Goal: Task Accomplishment & Management: Complete application form

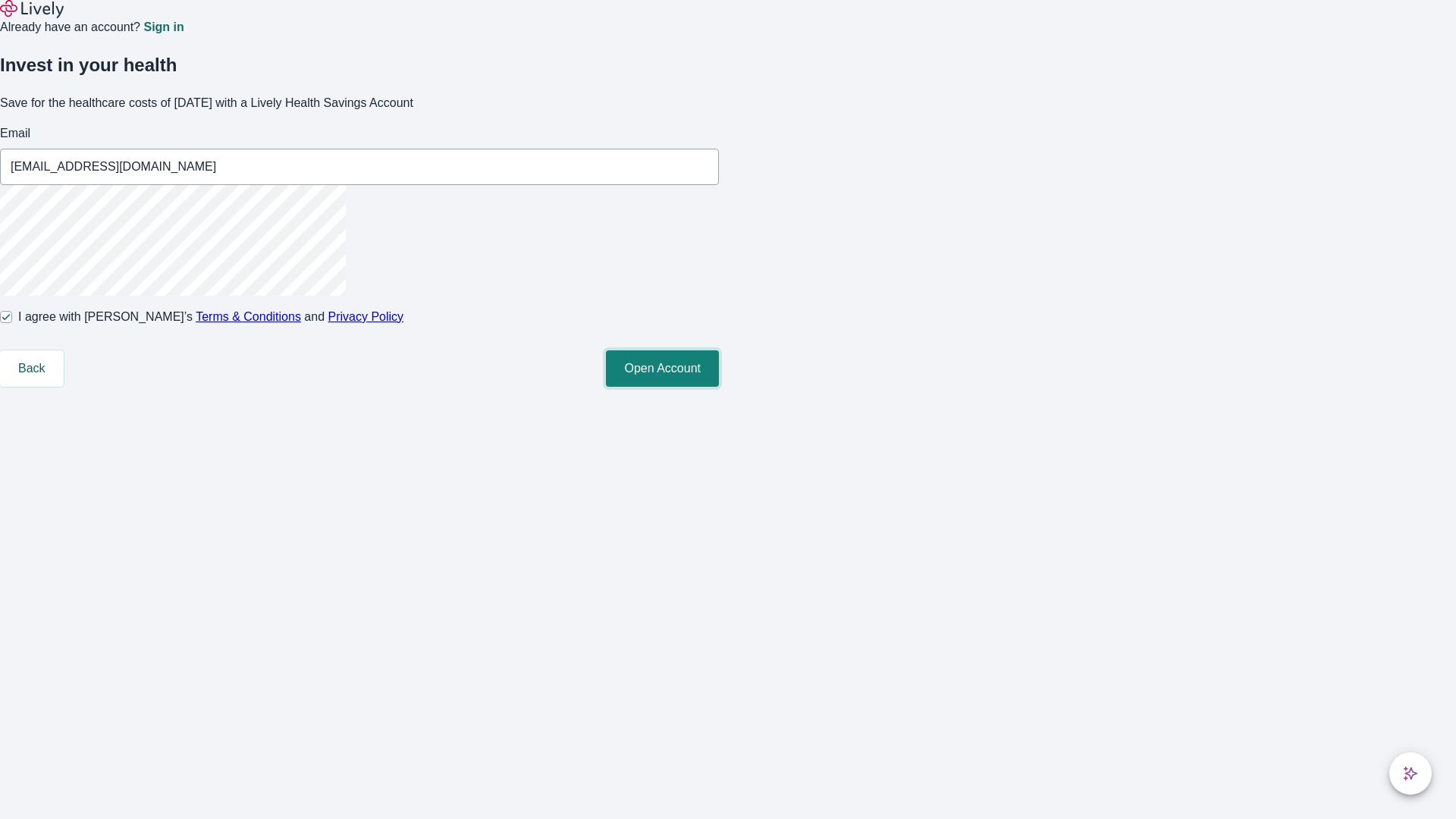
click at [719, 387] on button "Open Account" at bounding box center [662, 368] width 113 height 36
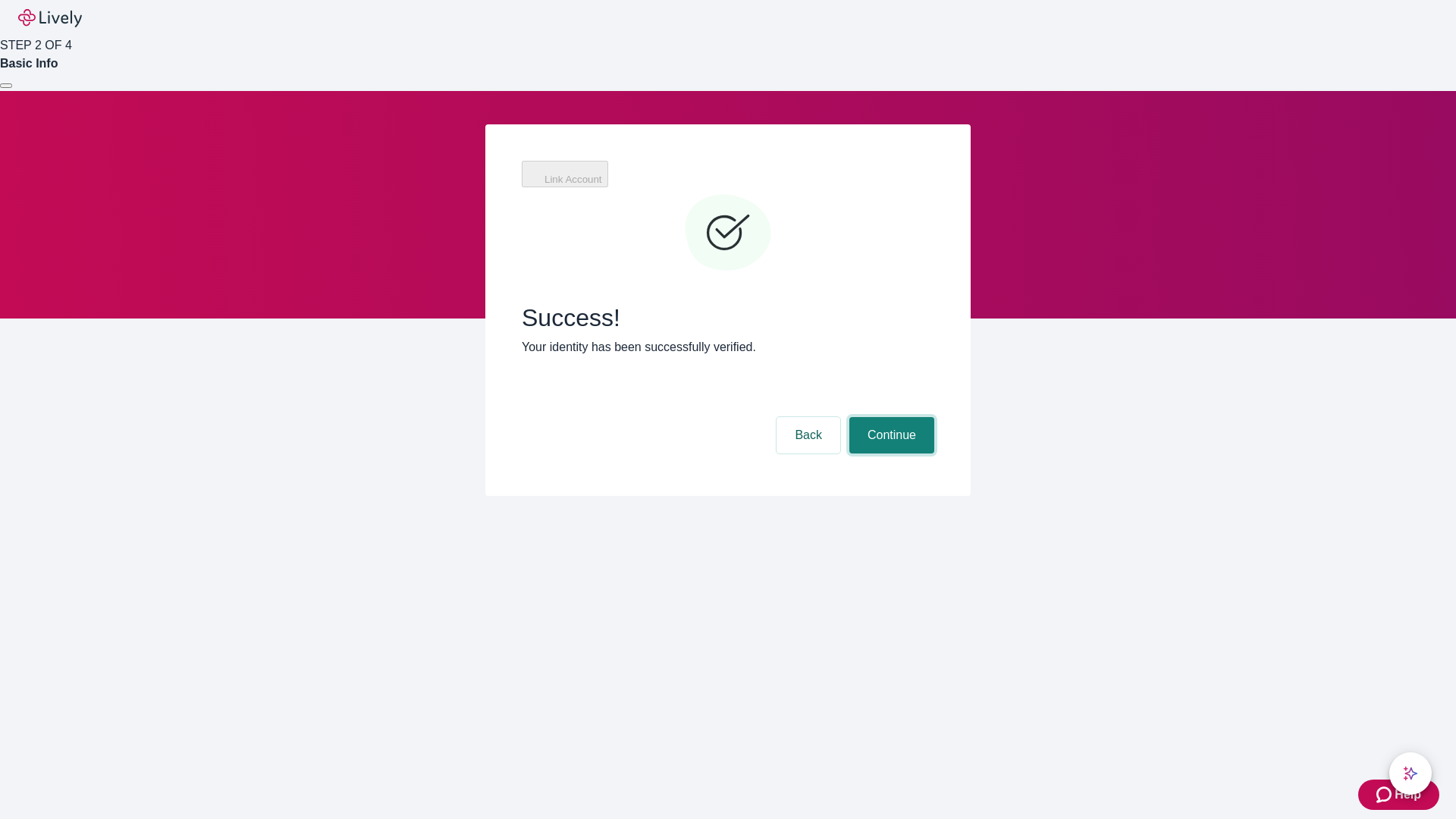
click at [890, 417] on button "Continue" at bounding box center [891, 435] width 85 height 36
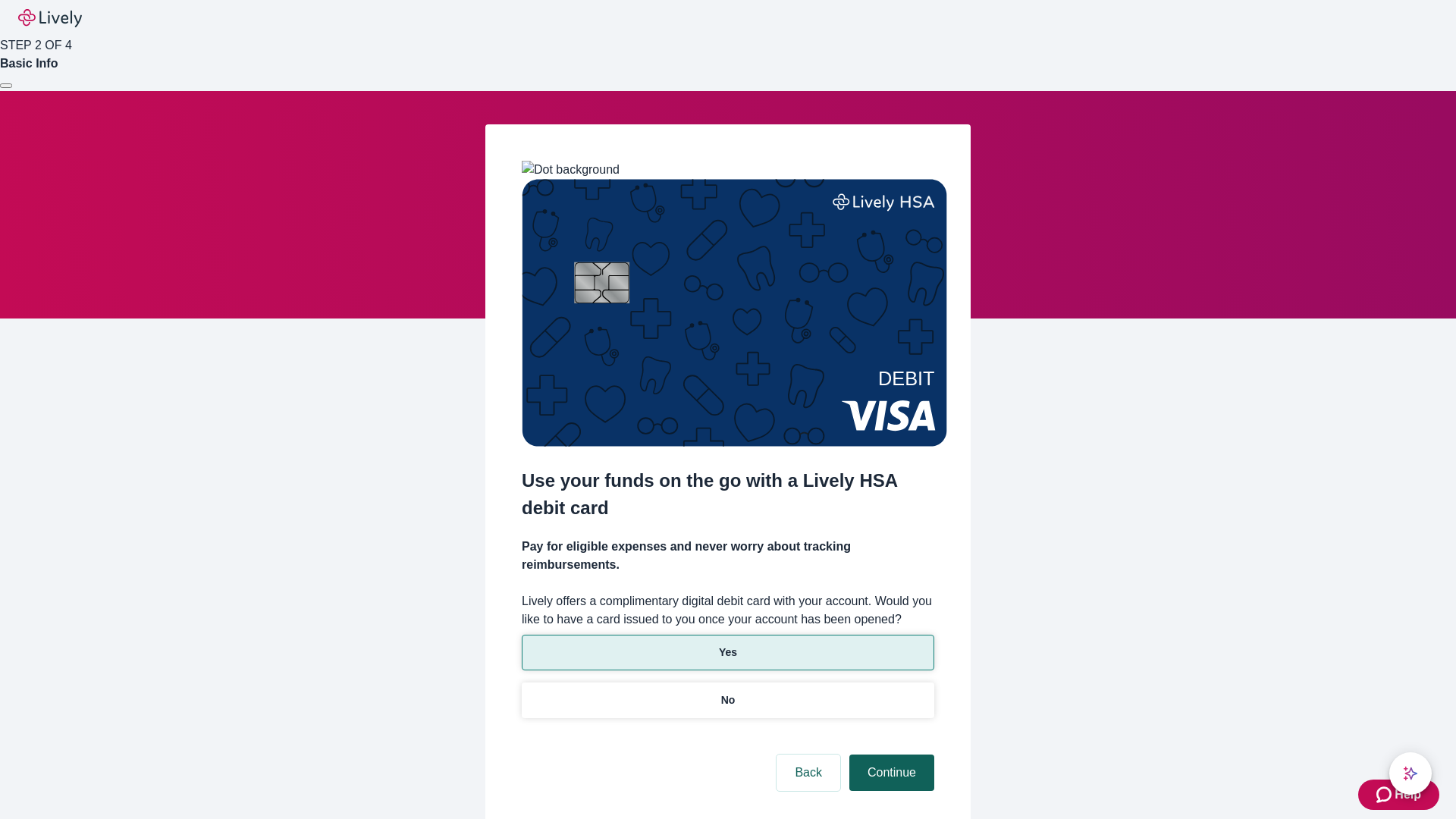
click at [727, 693] on p "No" at bounding box center [729, 701] width 14 height 16
click at [890, 755] on button "Continue" at bounding box center [891, 772] width 85 height 36
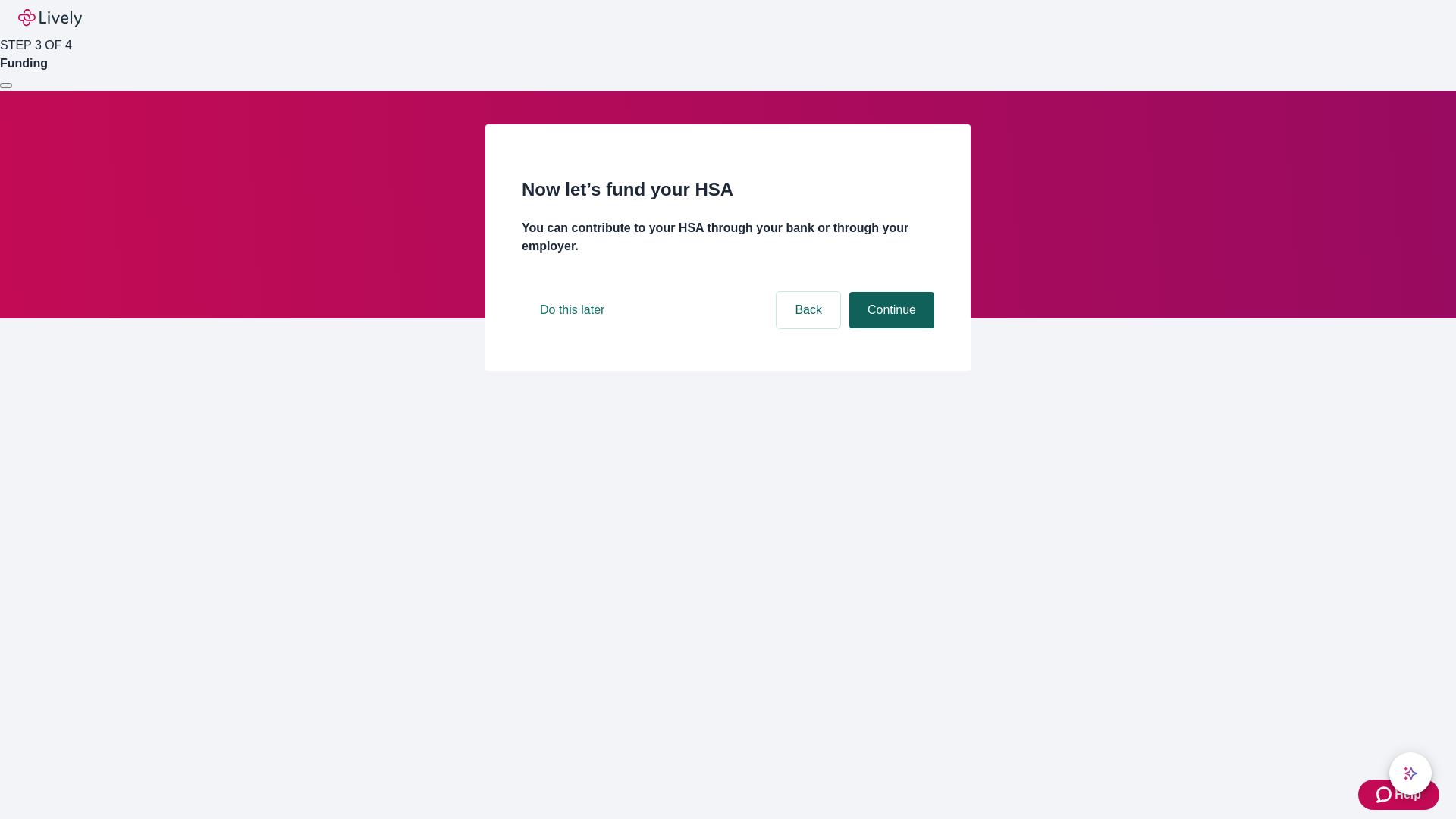
click at [890, 329] on button "Continue" at bounding box center [891, 310] width 85 height 36
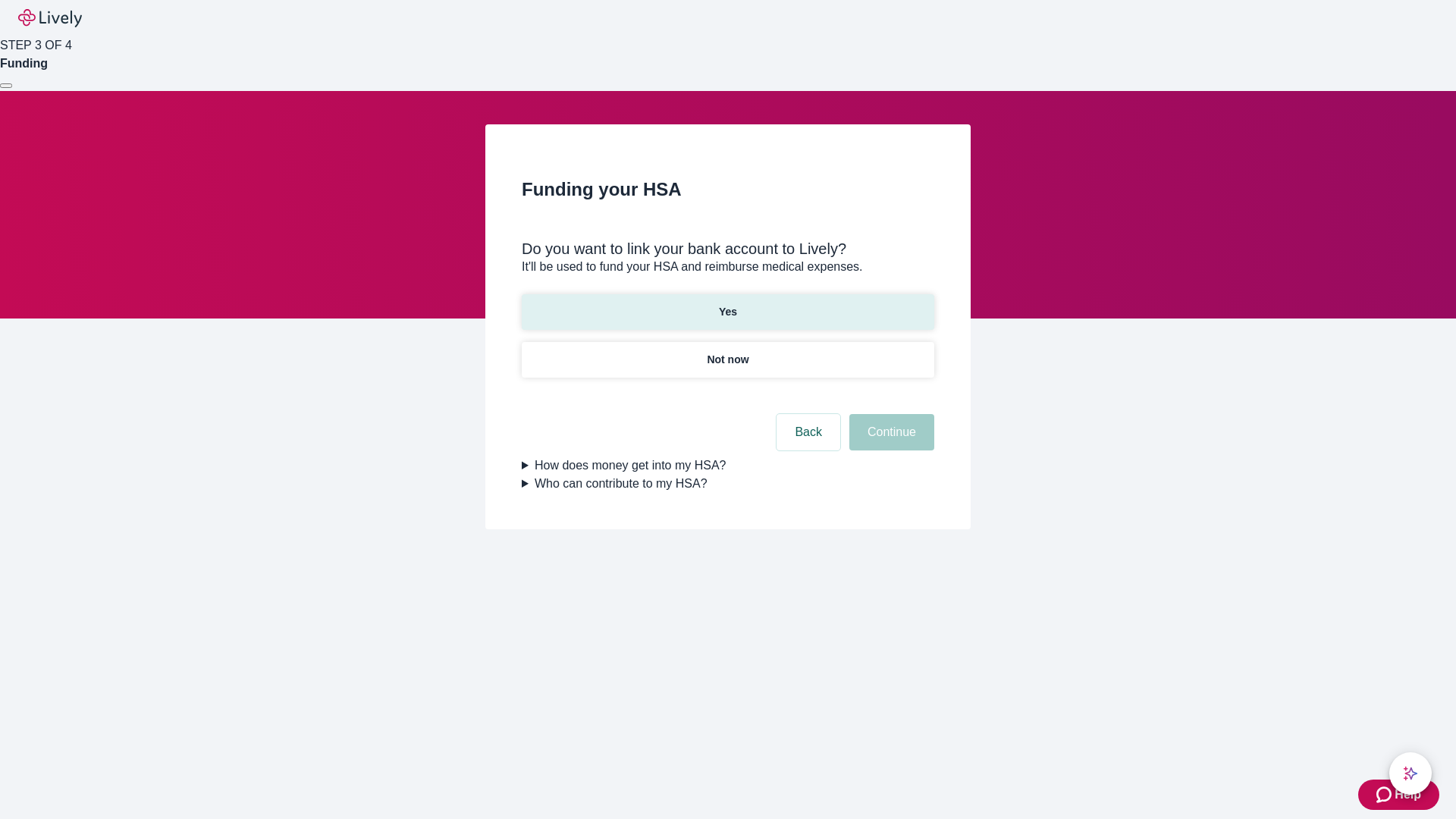
click at [727, 304] on p "Yes" at bounding box center [728, 312] width 19 height 16
click at [890, 414] on button "Continue" at bounding box center [891, 432] width 85 height 36
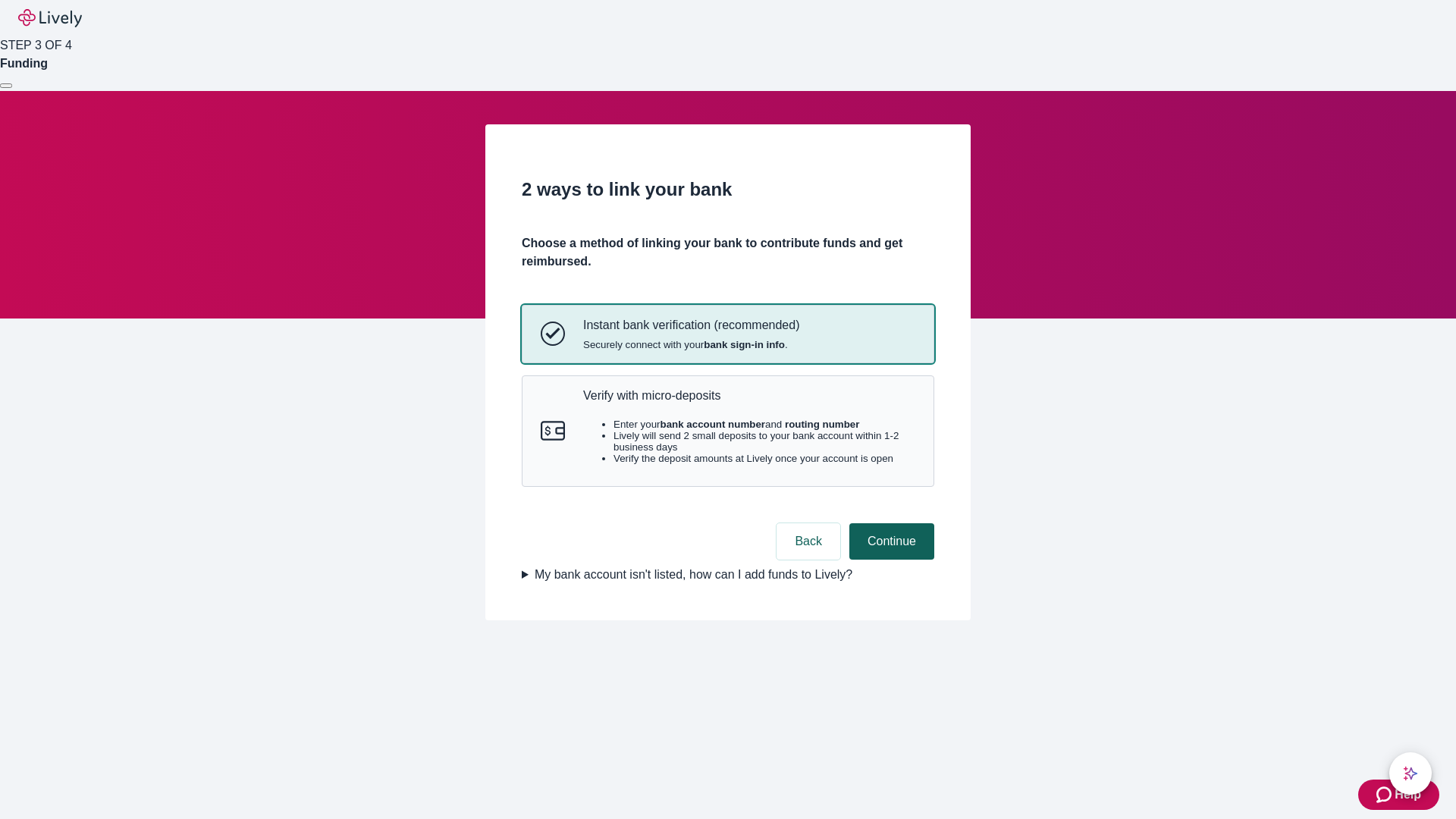
click at [748, 403] on p "Verify with micro-deposits" at bounding box center [749, 395] width 332 height 14
click at [890, 560] on button "Continue" at bounding box center [891, 541] width 85 height 36
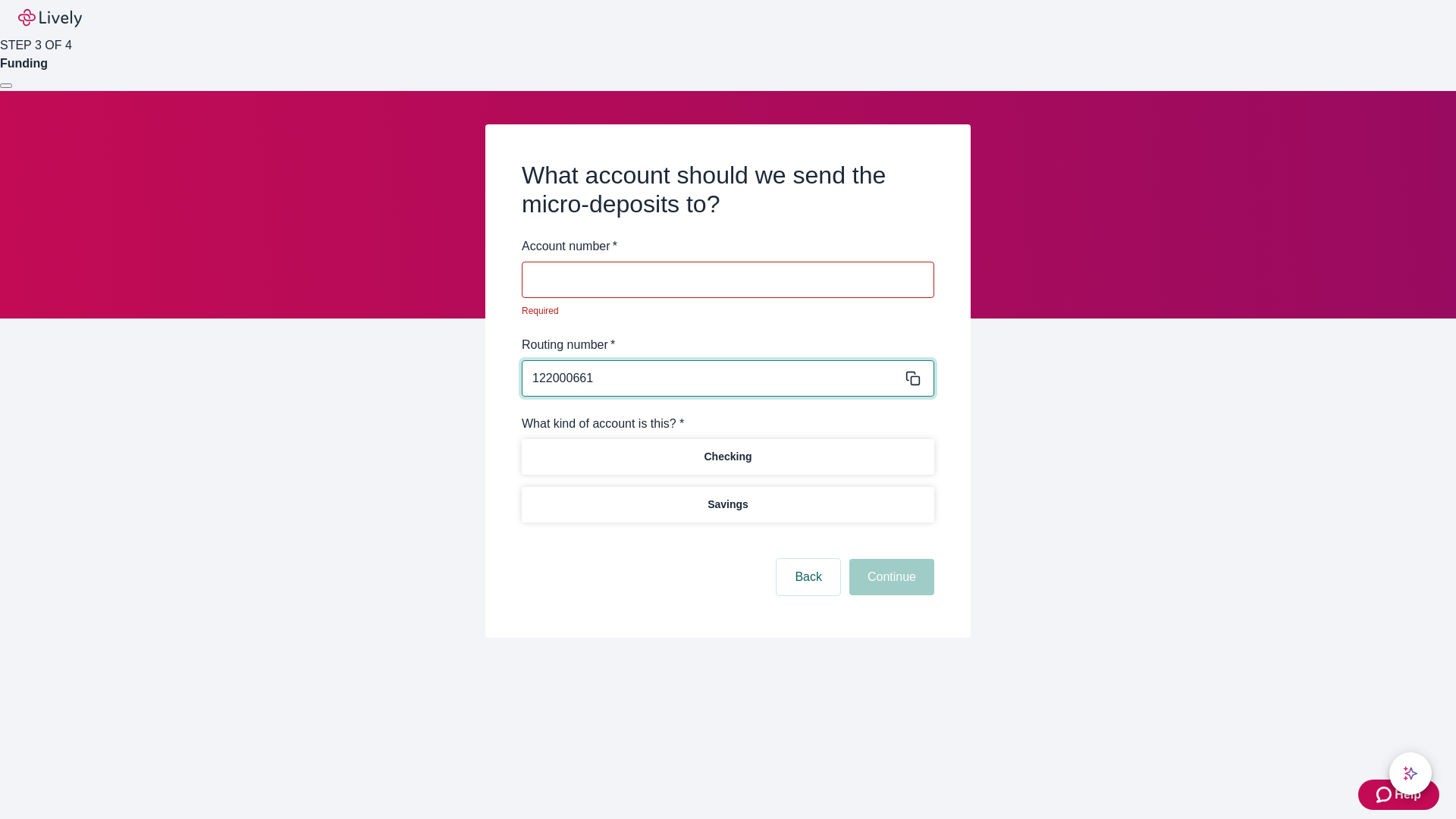
type input "122000661"
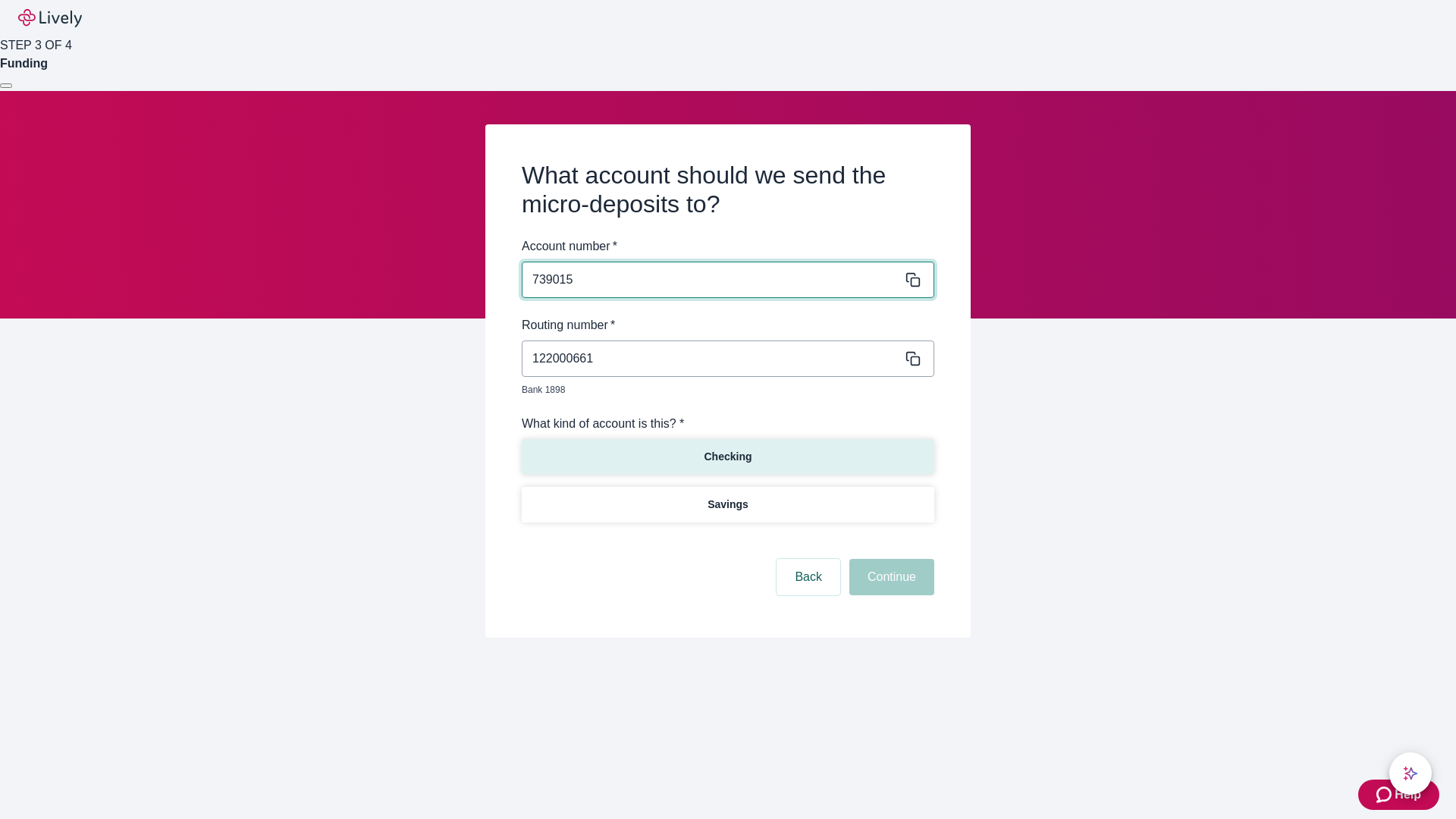
type input "739015"
click at [727, 449] on p "Checking" at bounding box center [727, 457] width 48 height 16
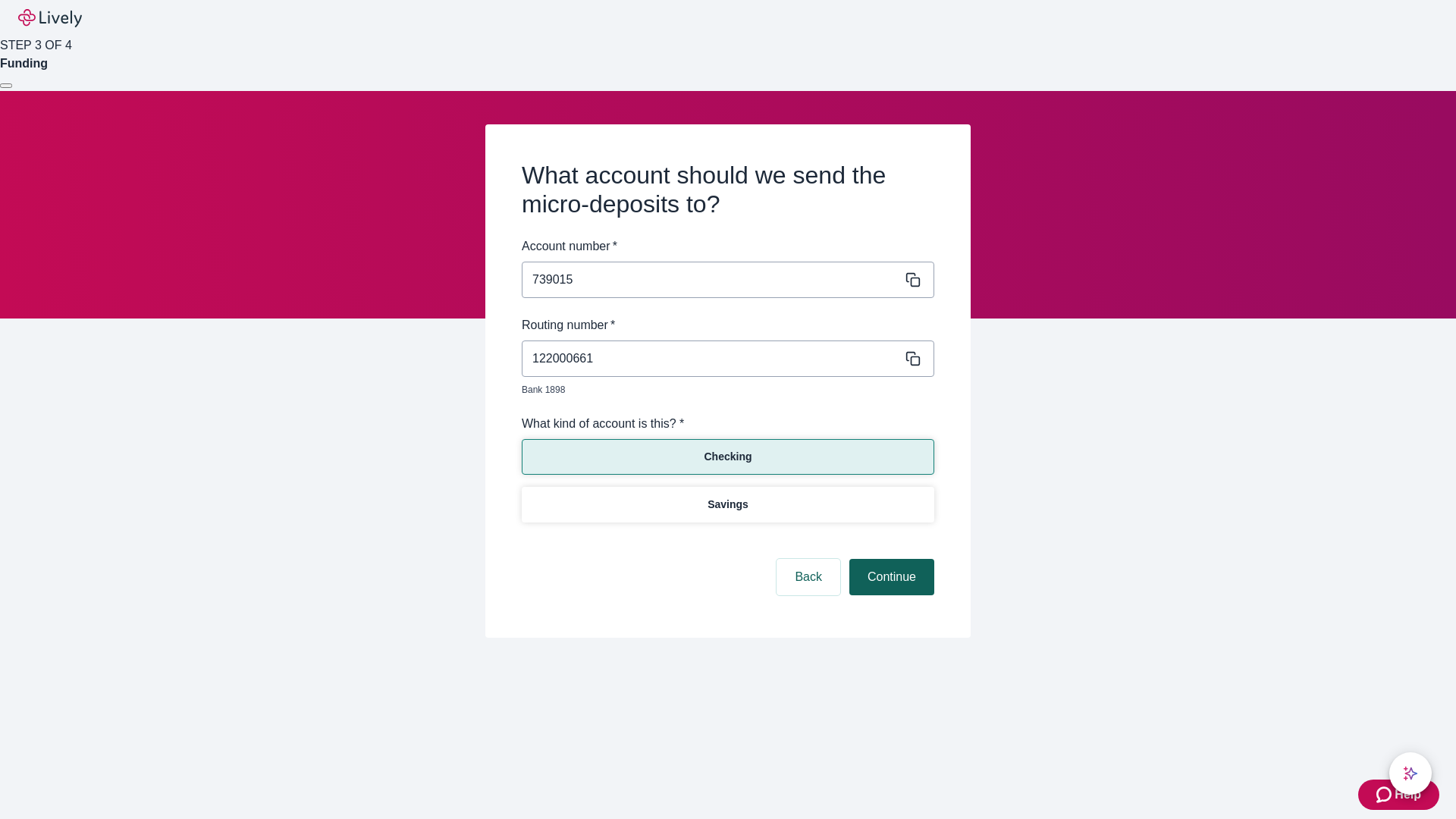
click at [890, 560] on button "Continue" at bounding box center [891, 577] width 85 height 36
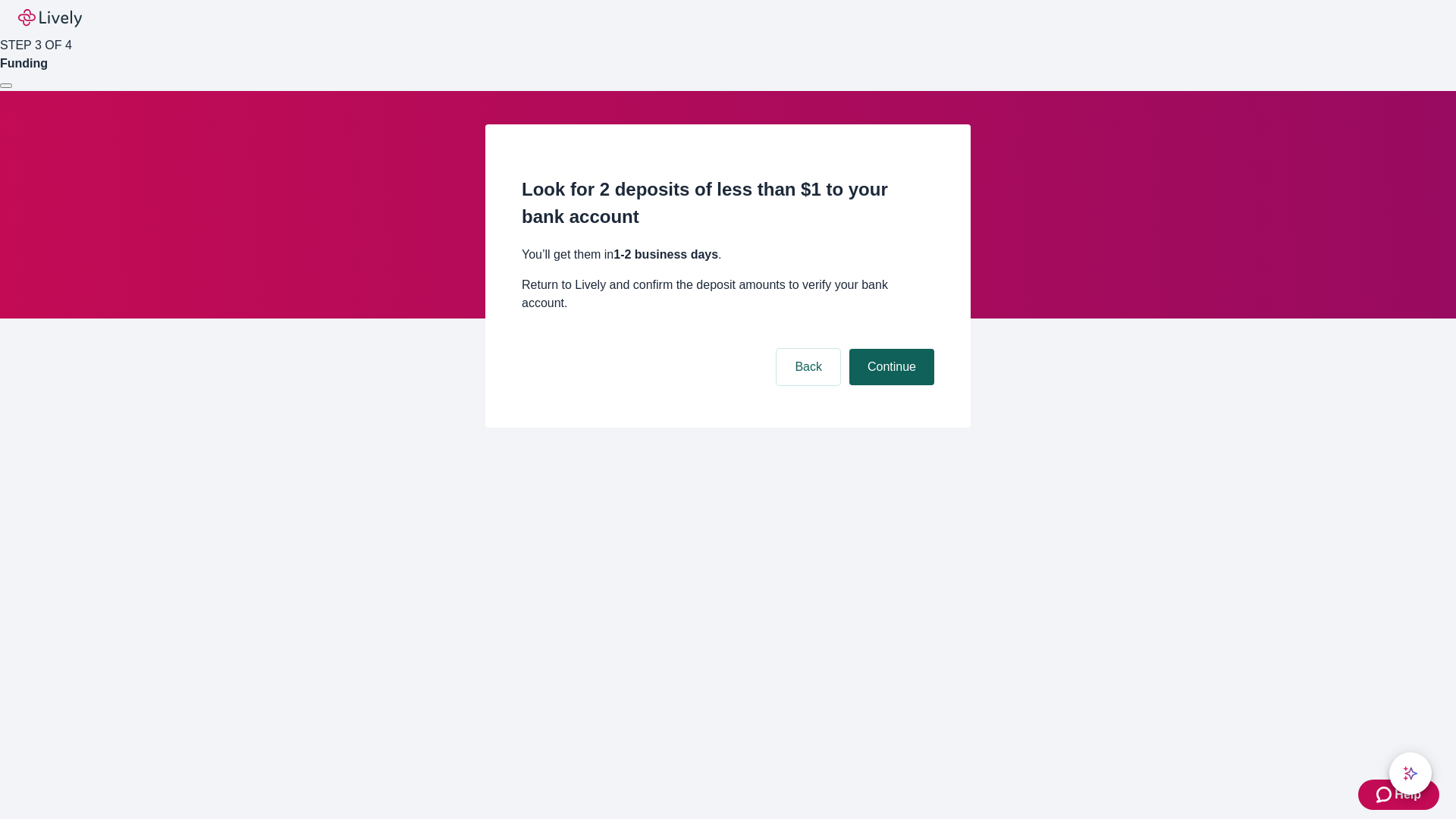
click at [890, 349] on button "Continue" at bounding box center [891, 366] width 85 height 36
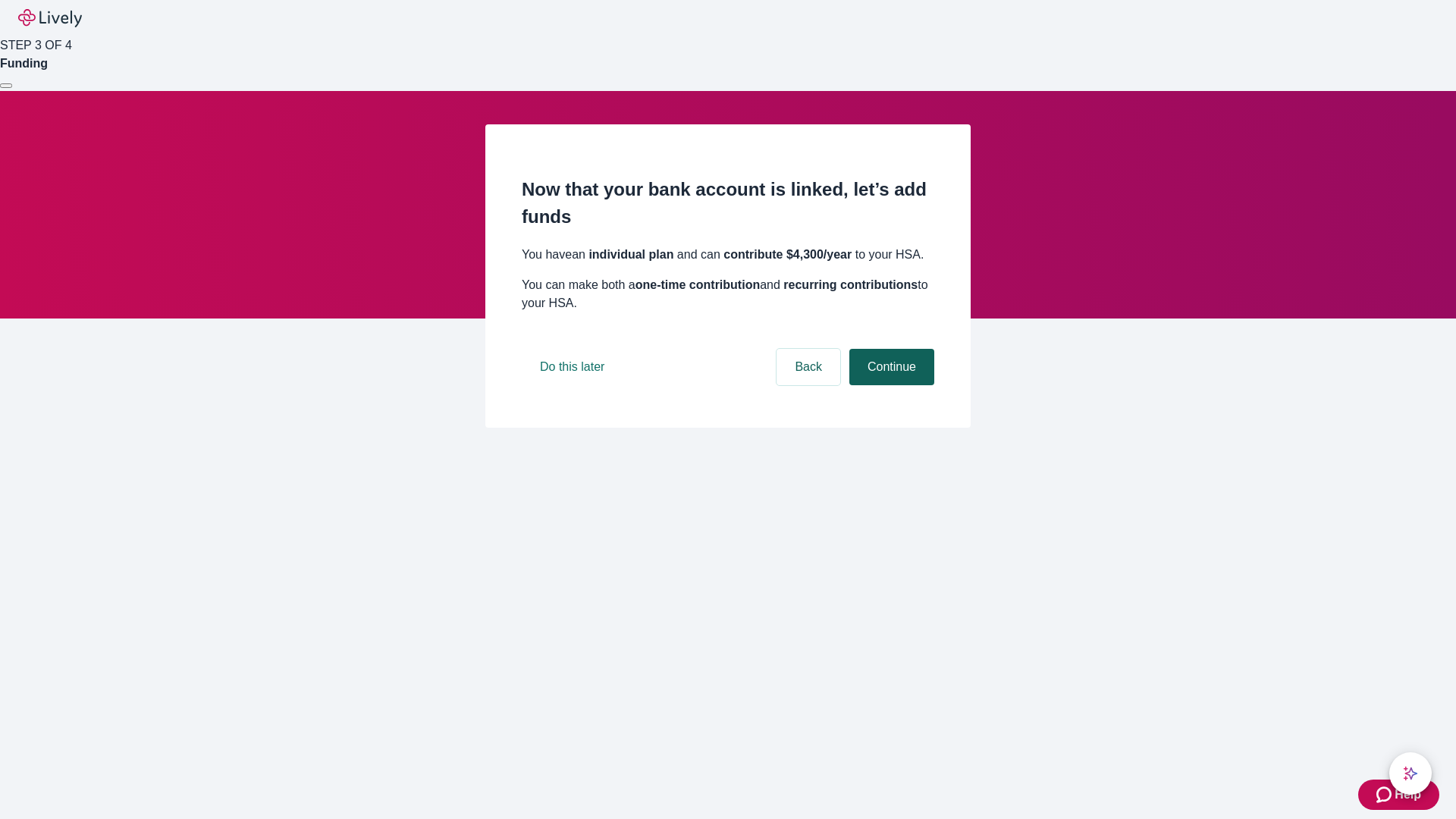
click at [890, 385] on button "Continue" at bounding box center [891, 366] width 85 height 36
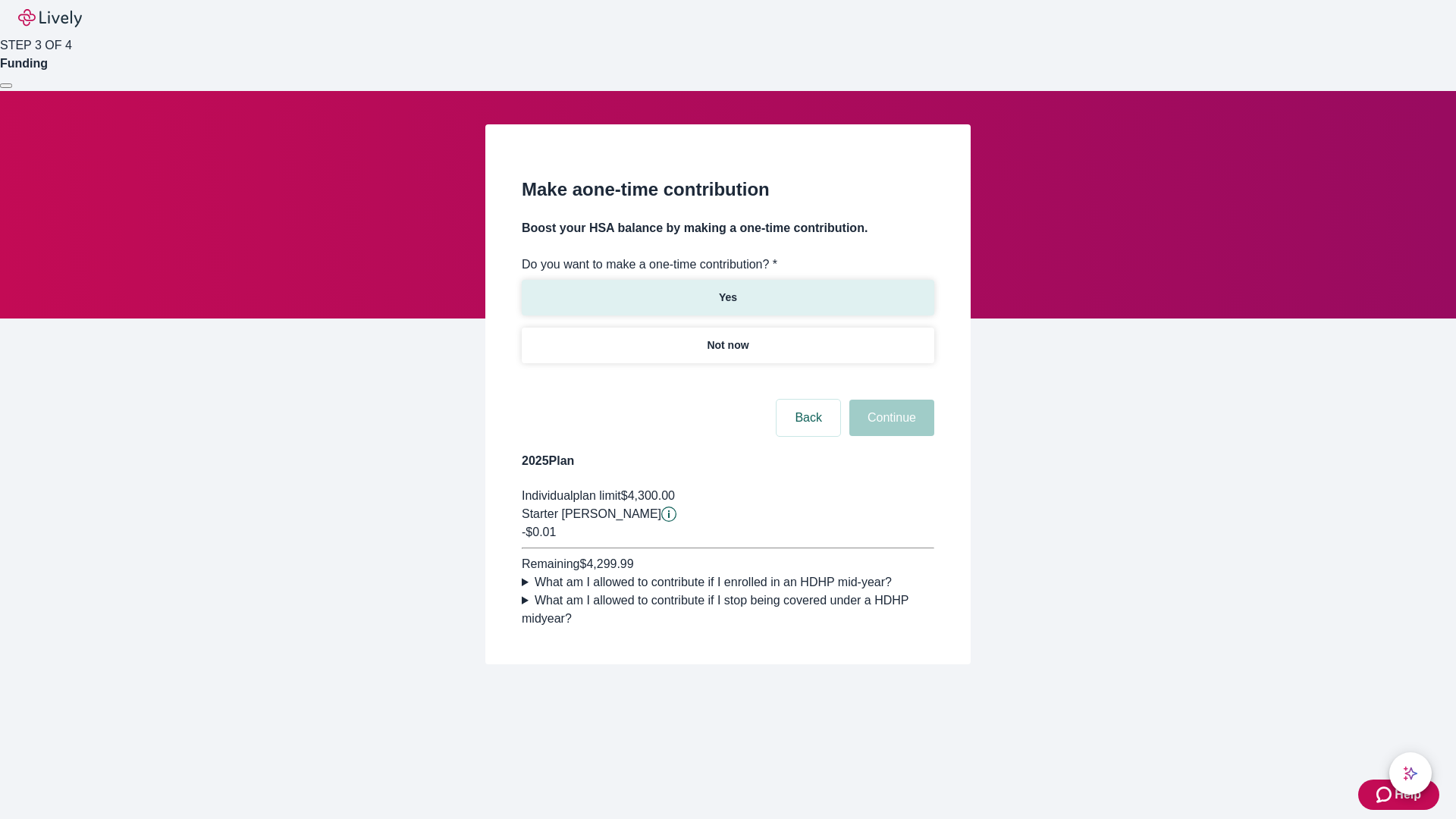
click at [727, 290] on p "Yes" at bounding box center [728, 298] width 19 height 16
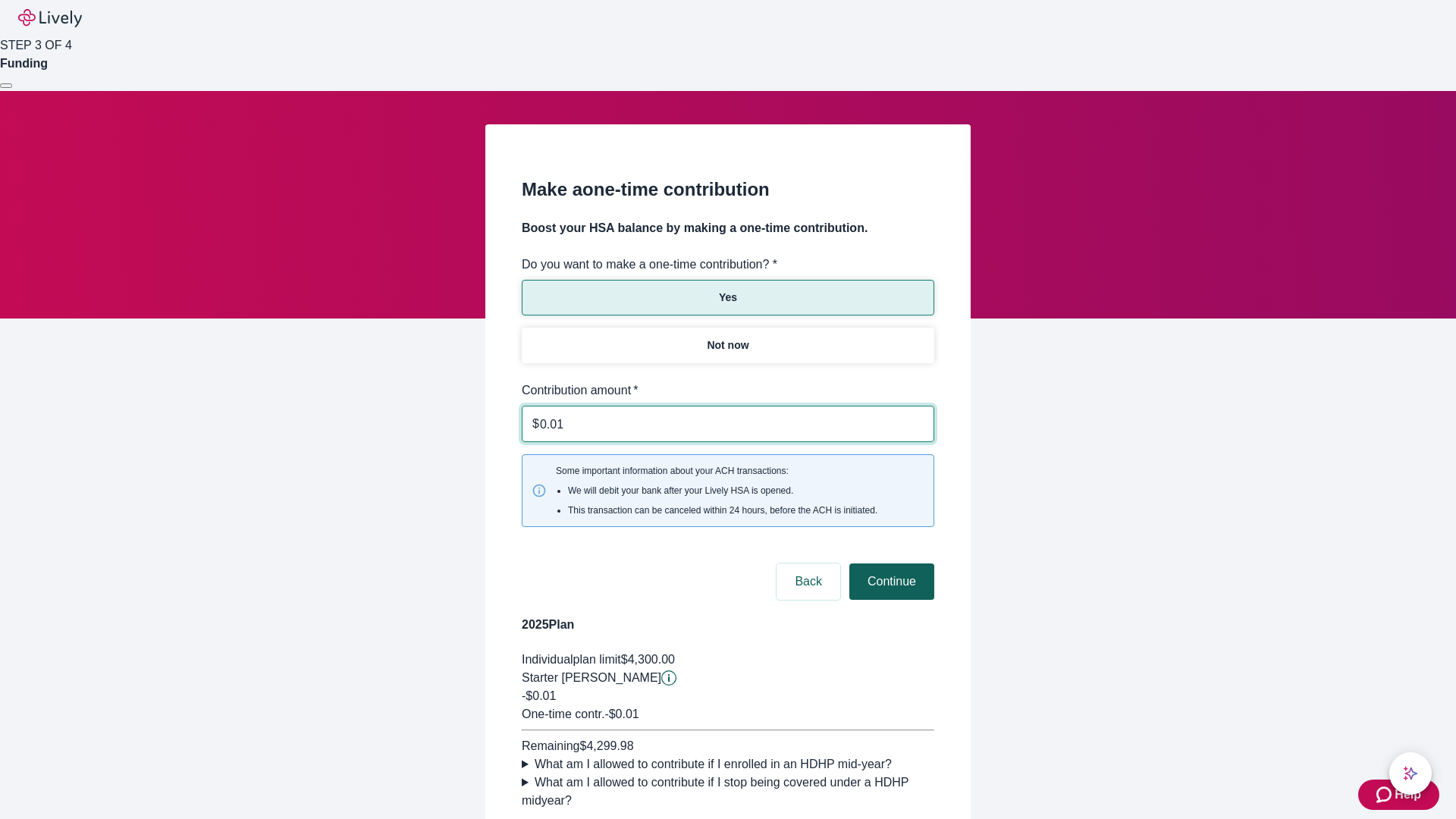
type input "0.01"
click at [890, 564] on button "Continue" at bounding box center [891, 581] width 85 height 36
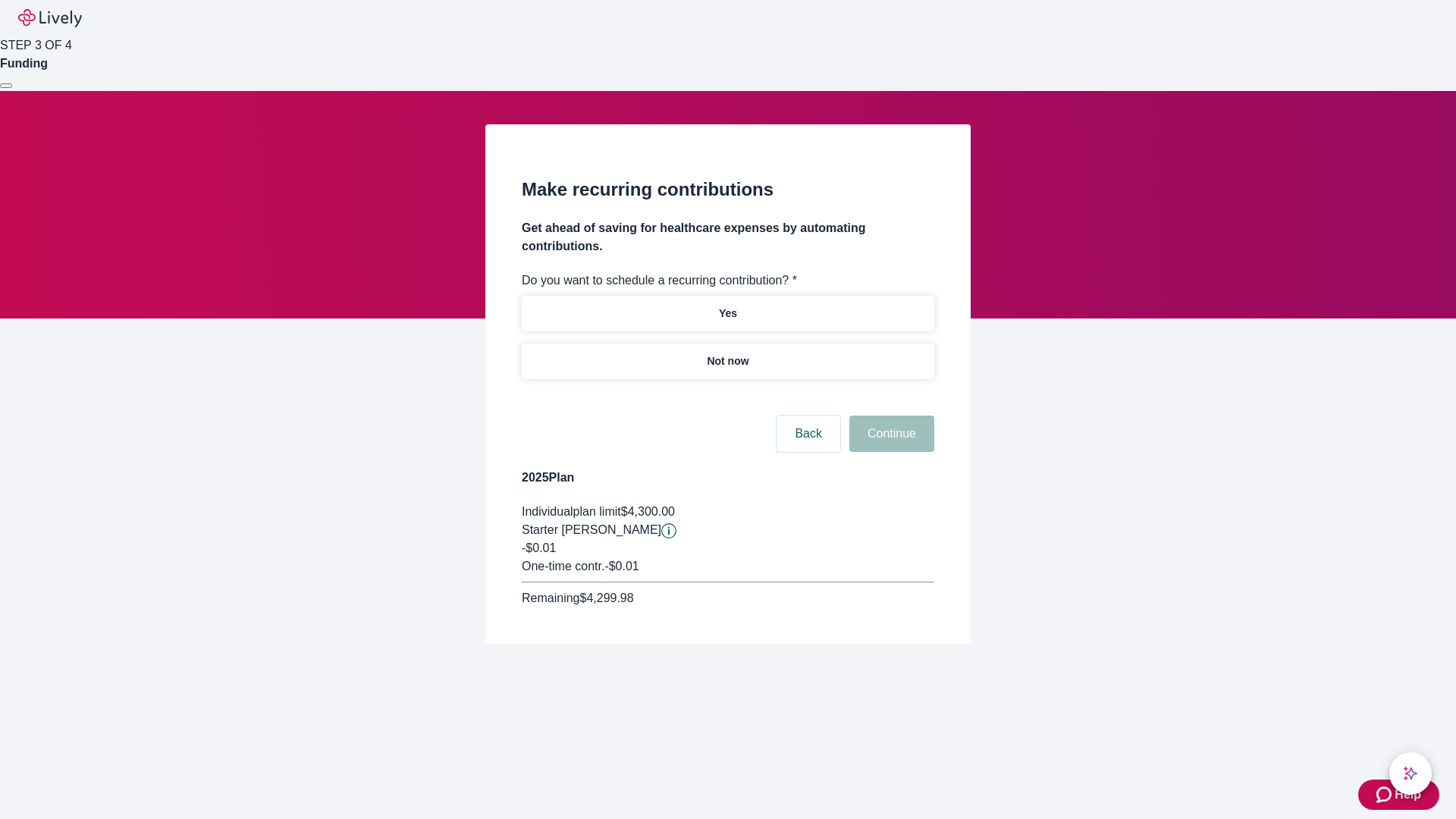
click at [727, 354] on p "Not now" at bounding box center [728, 362] width 42 height 16
click at [890, 416] on button "Continue" at bounding box center [891, 433] width 85 height 36
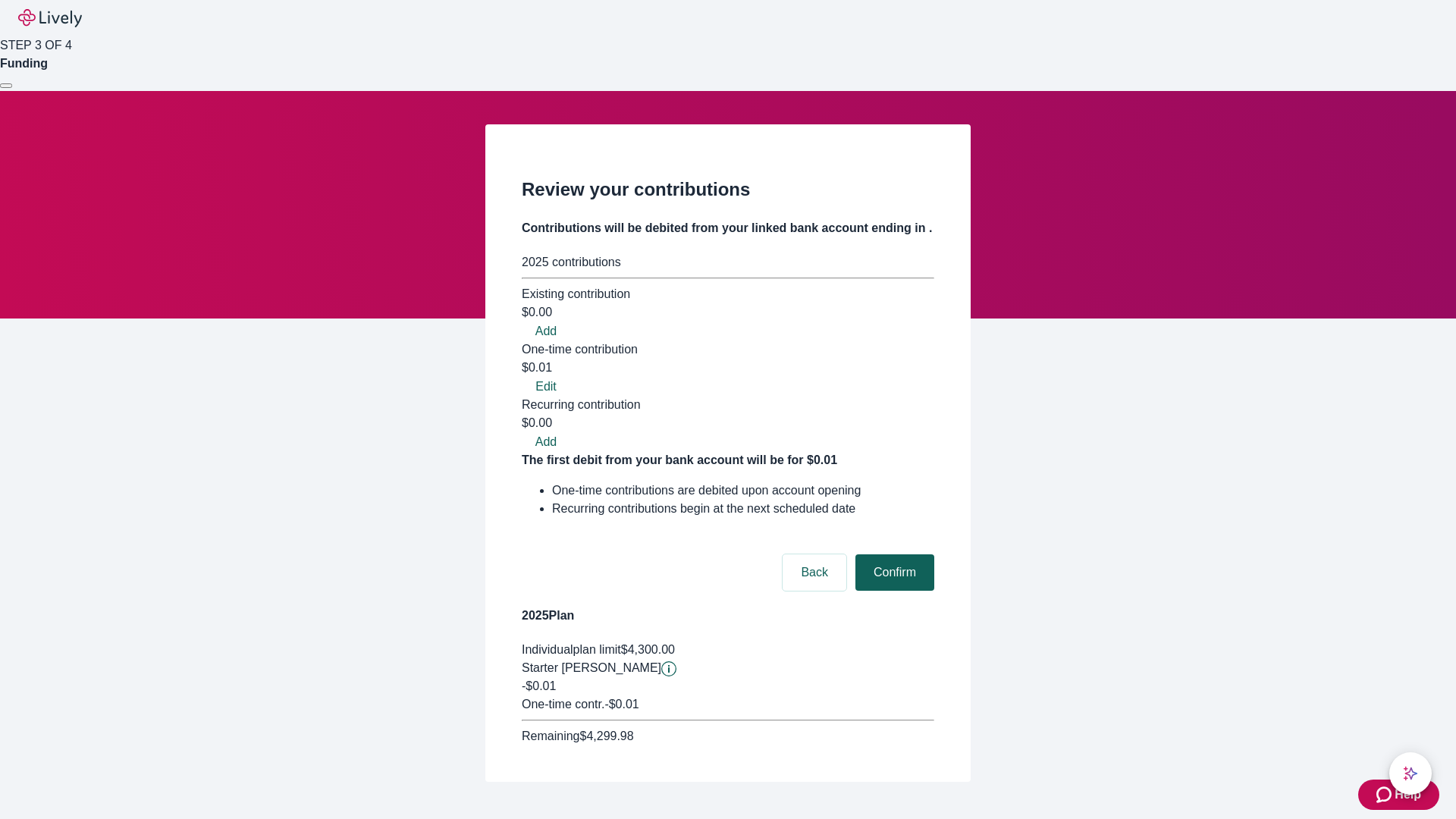
click at [892, 554] on button "Confirm" at bounding box center [895, 572] width 79 height 36
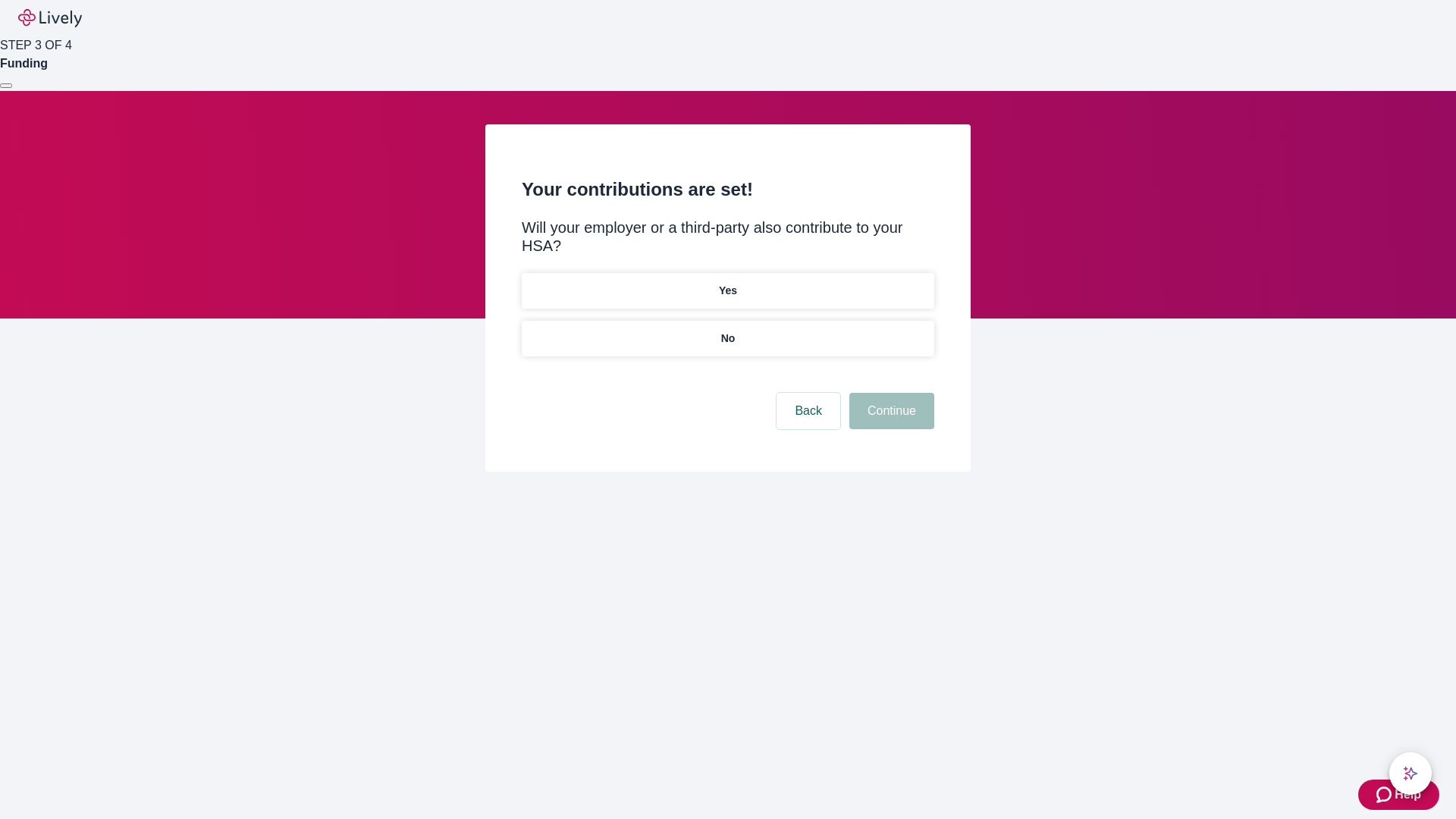
click at [727, 331] on p "No" at bounding box center [729, 339] width 14 height 16
click at [890, 393] on button "Continue" at bounding box center [891, 411] width 85 height 36
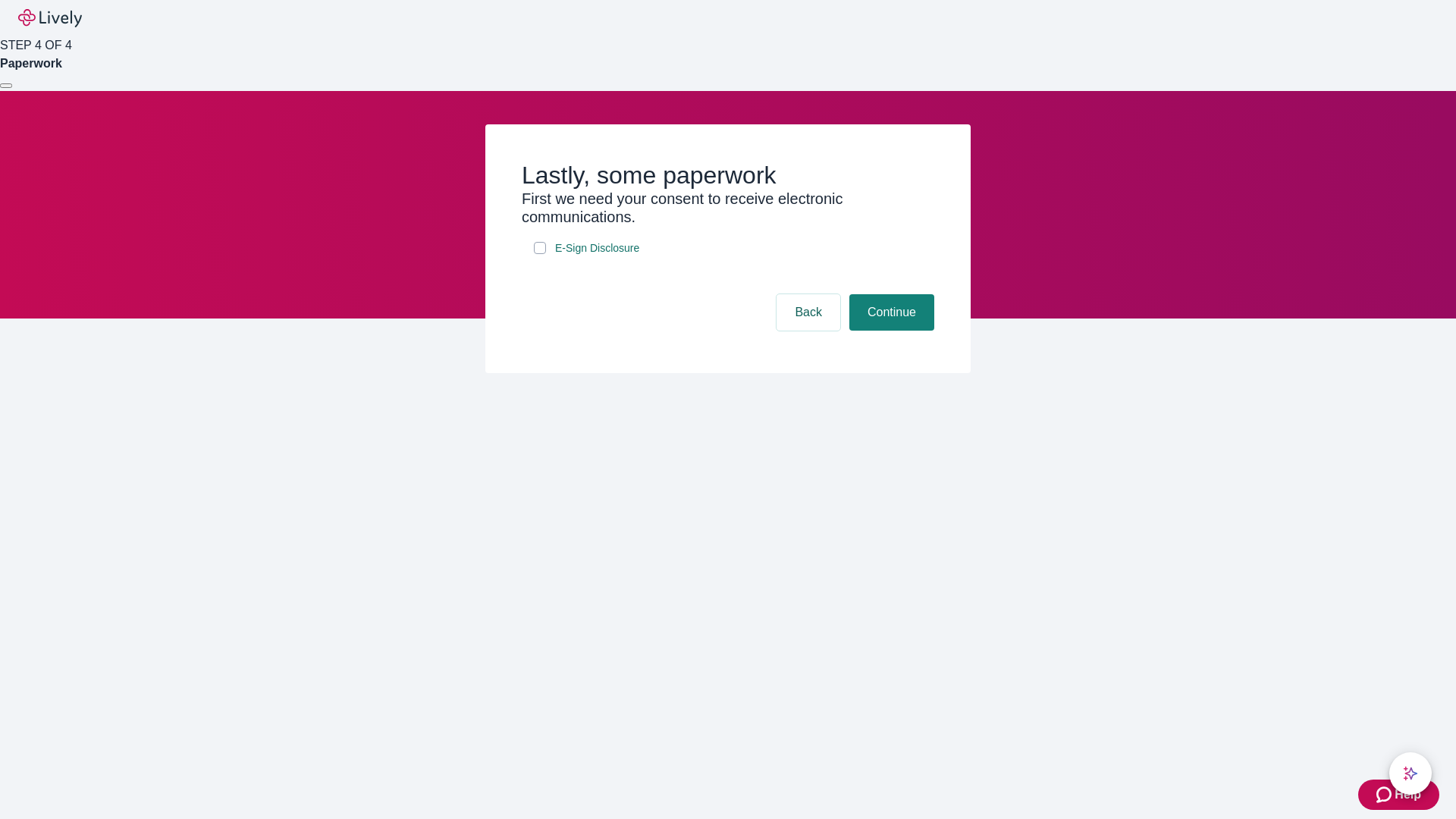
click at [540, 254] on input "E-Sign Disclosure" at bounding box center [540, 247] width 12 height 12
checkbox input "true"
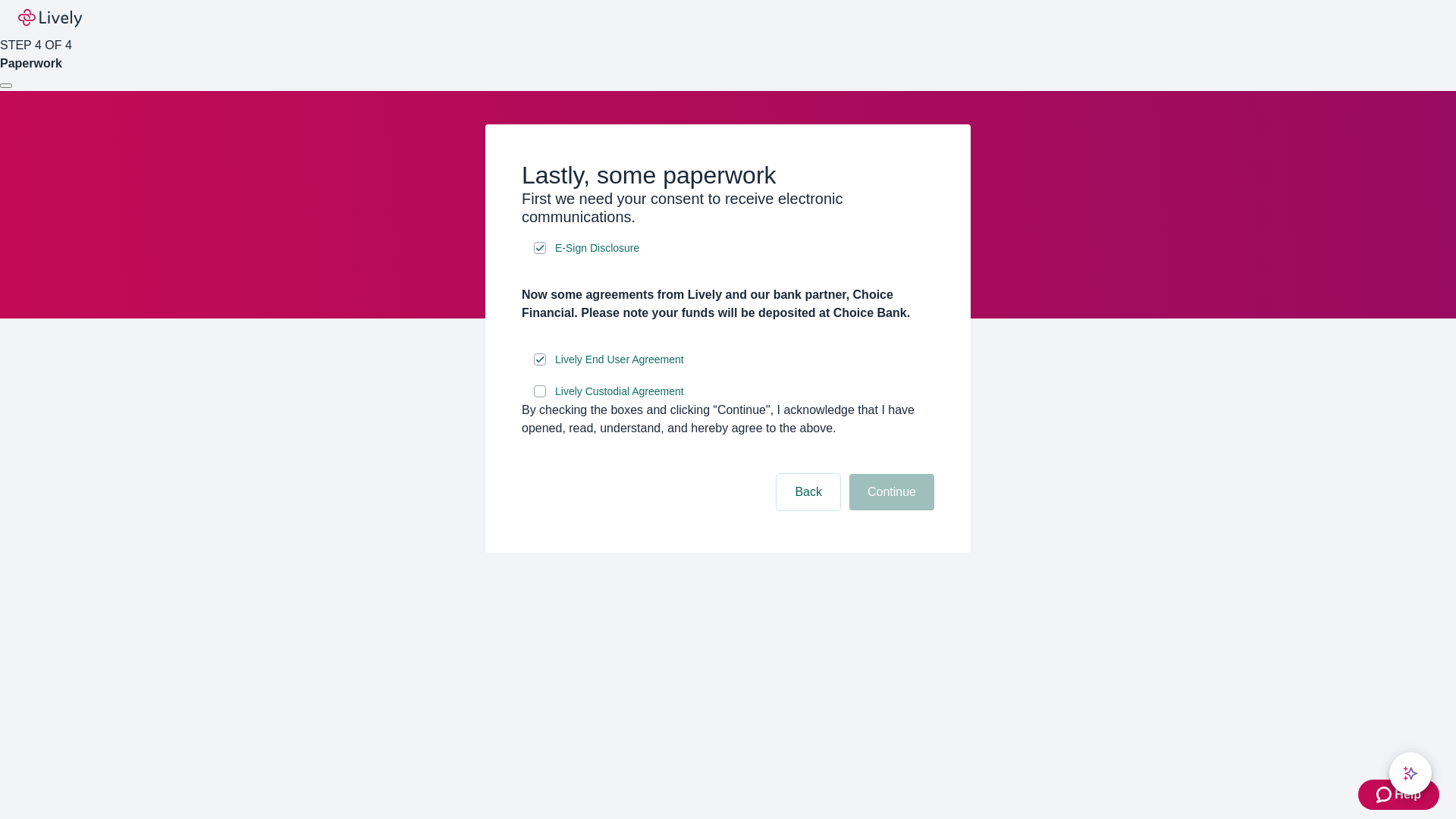
click at [540, 397] on input "Lively Custodial Agreement" at bounding box center [540, 391] width 12 height 12
checkbox input "true"
click at [890, 511] on button "Continue" at bounding box center [891, 492] width 85 height 36
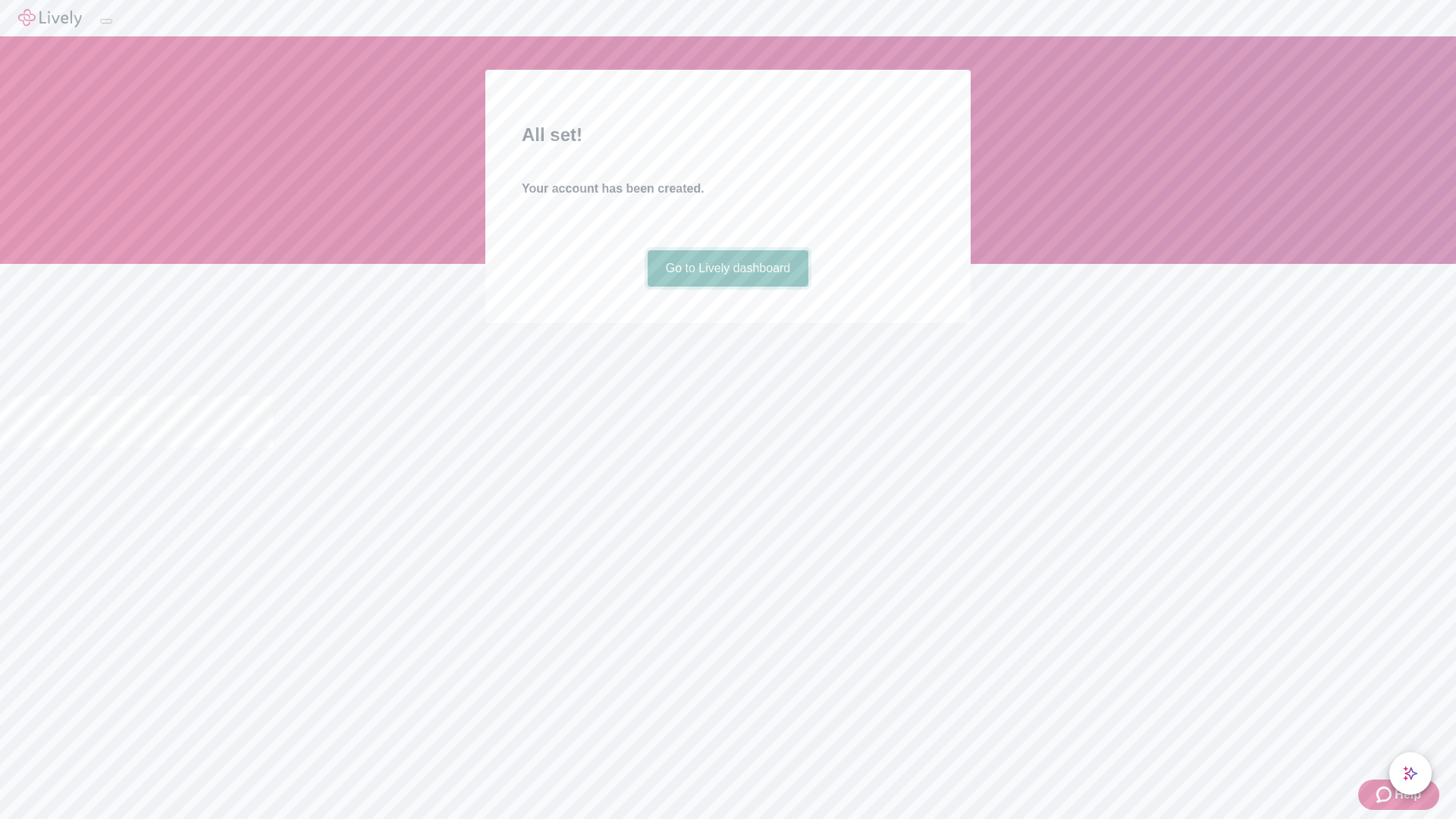
click at [727, 287] on link "Go to Lively dashboard" at bounding box center [728, 268] width 162 height 36
